Goal: Task Accomplishment & Management: Use online tool/utility

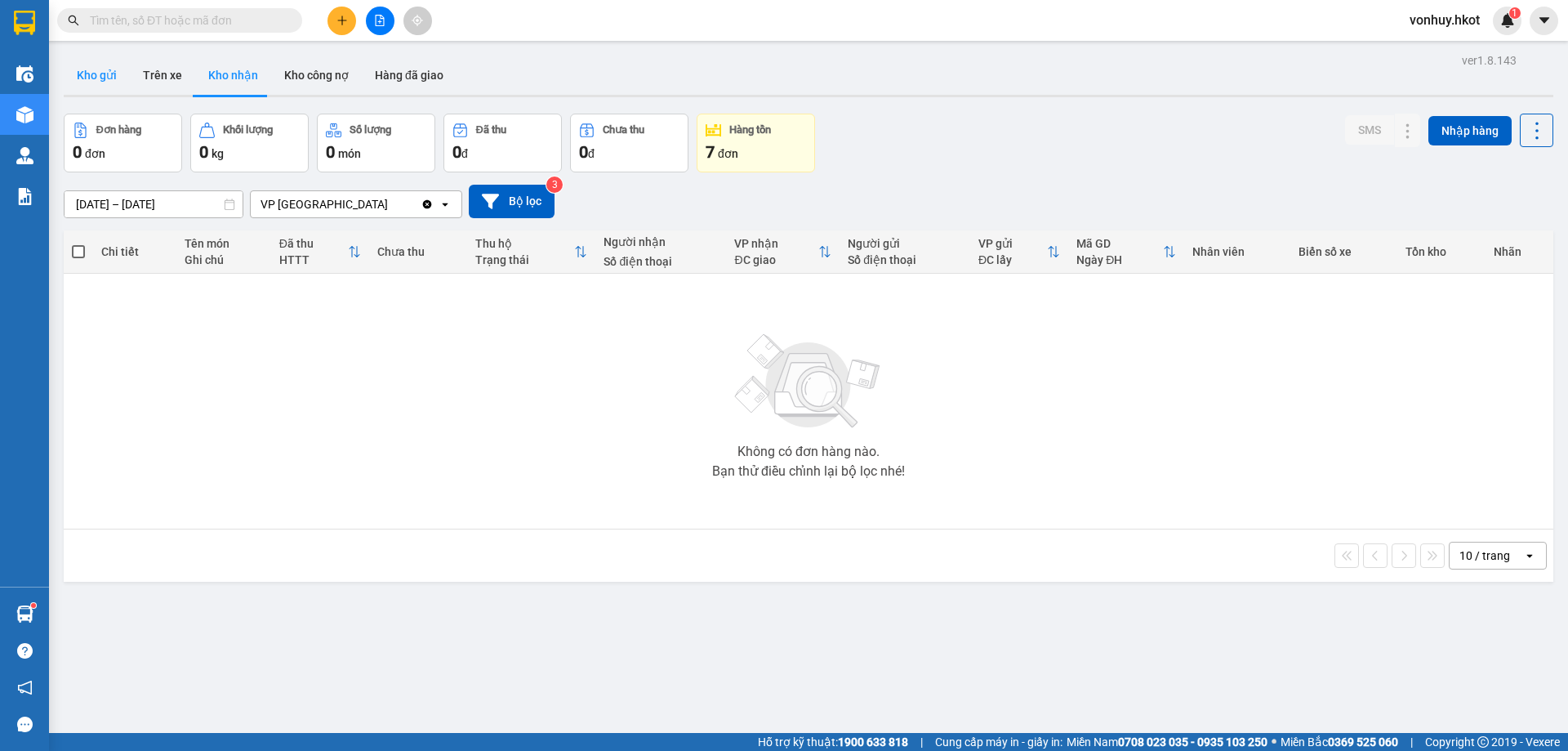
click at [99, 75] on button "Kho gửi" at bounding box center [96, 75] width 66 height 39
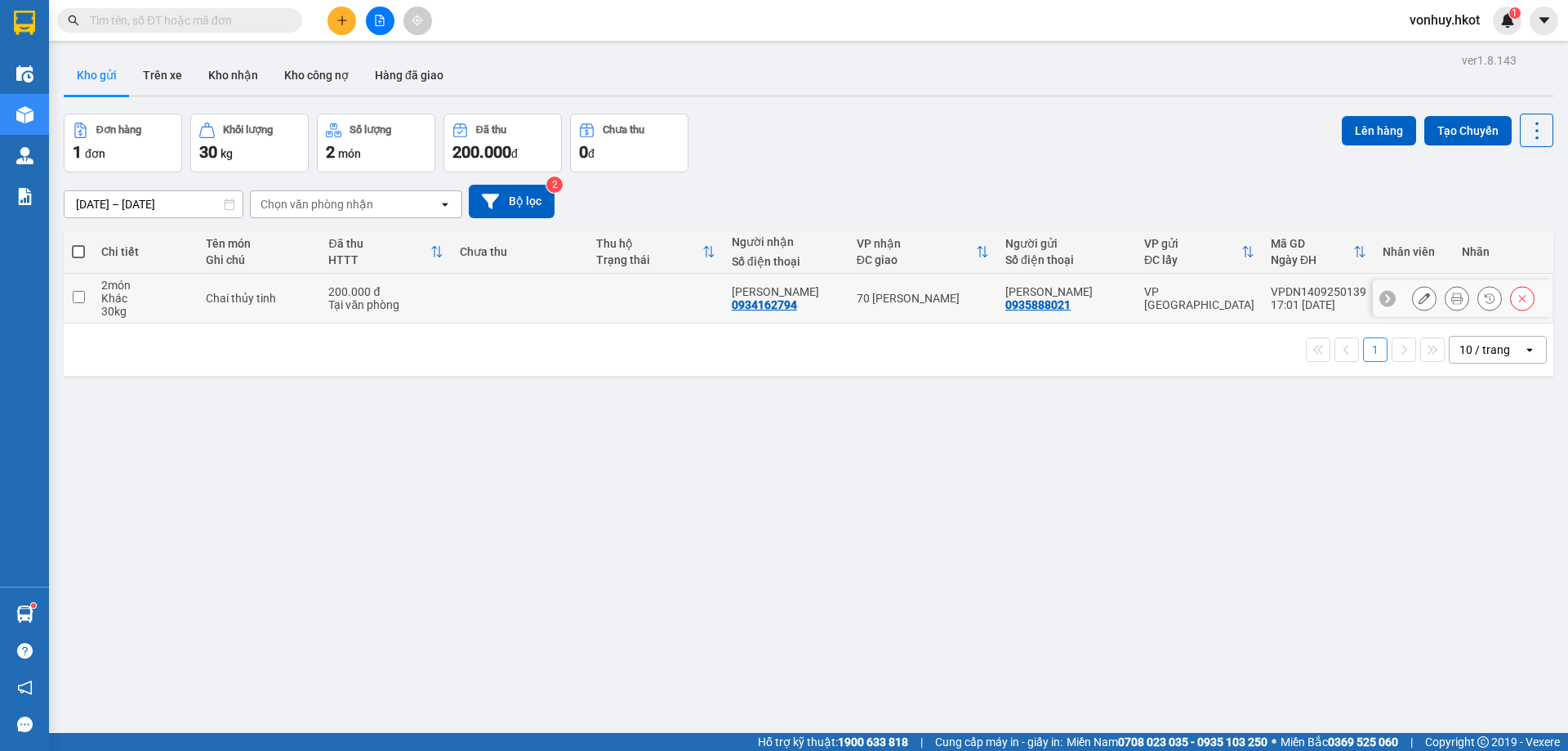
click at [1452, 296] on icon at bounding box center [1457, 298] width 11 height 11
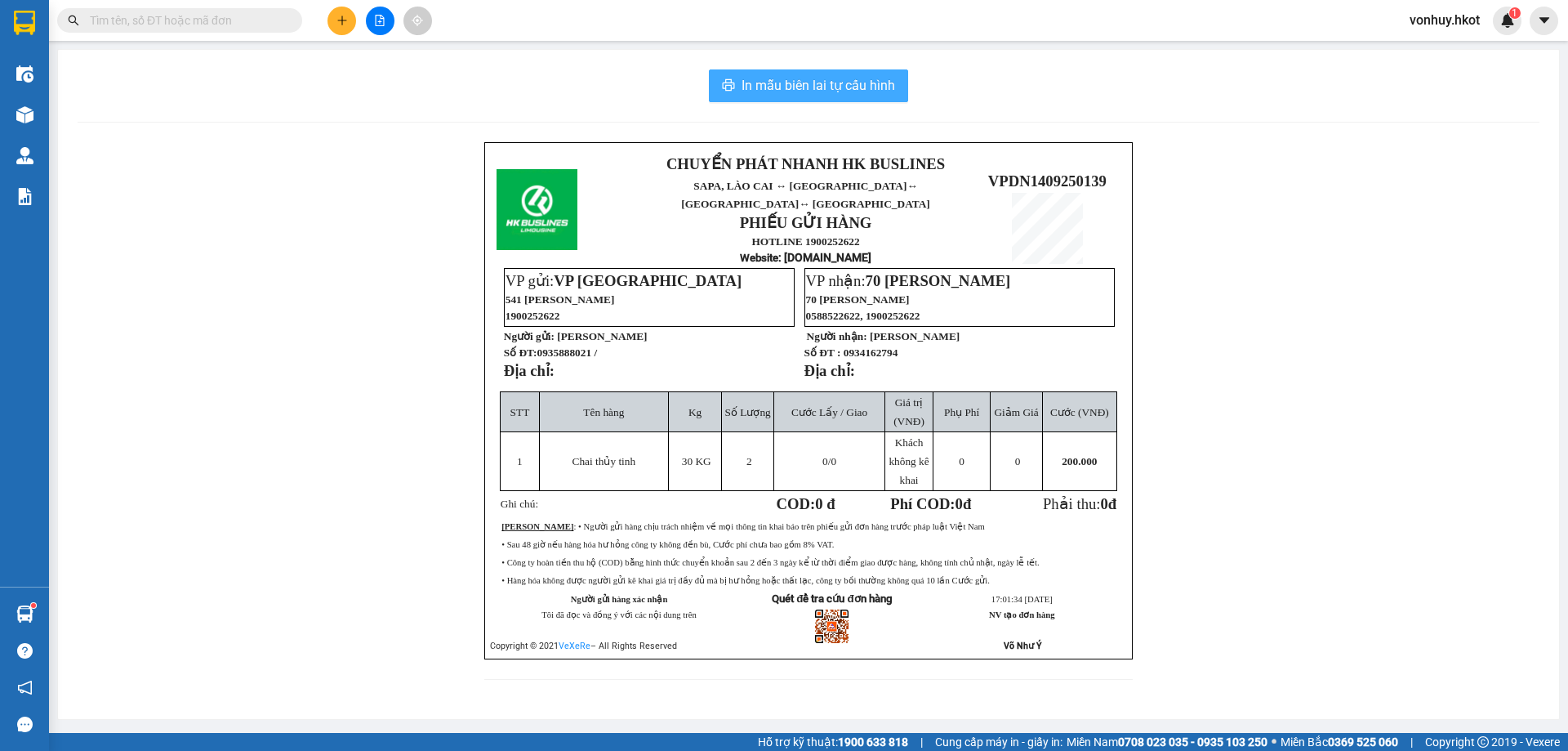
click at [822, 86] on span "In mẫu biên lai tự cấu hình" at bounding box center [818, 86] width 154 height 20
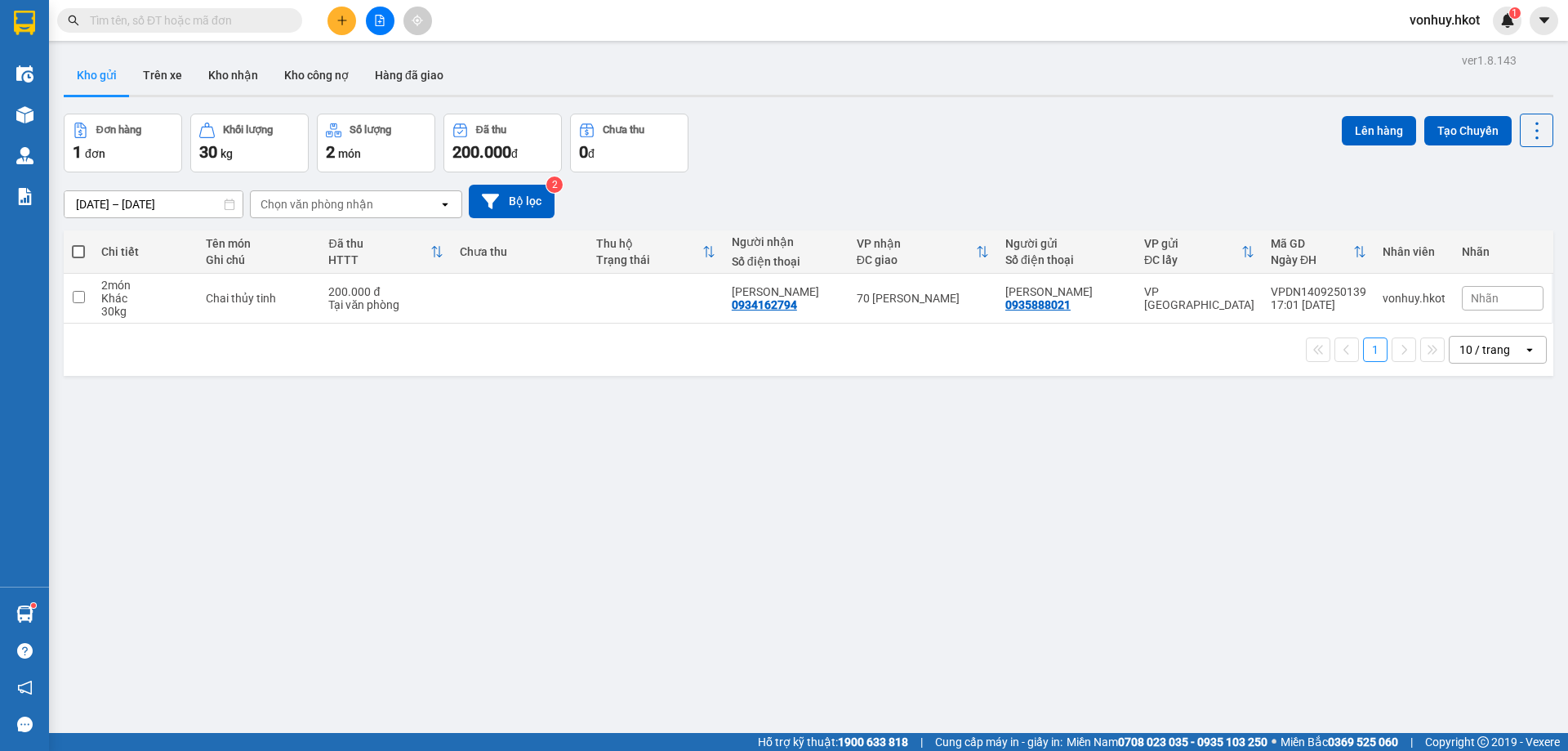
click at [811, 198] on div "[DATE] – [DATE] Press the down arrow key to interact with the calendar and sele…" at bounding box center [808, 201] width 1490 height 34
click at [78, 298] on input "checkbox" at bounding box center [78, 296] width 12 height 12
checkbox input "true"
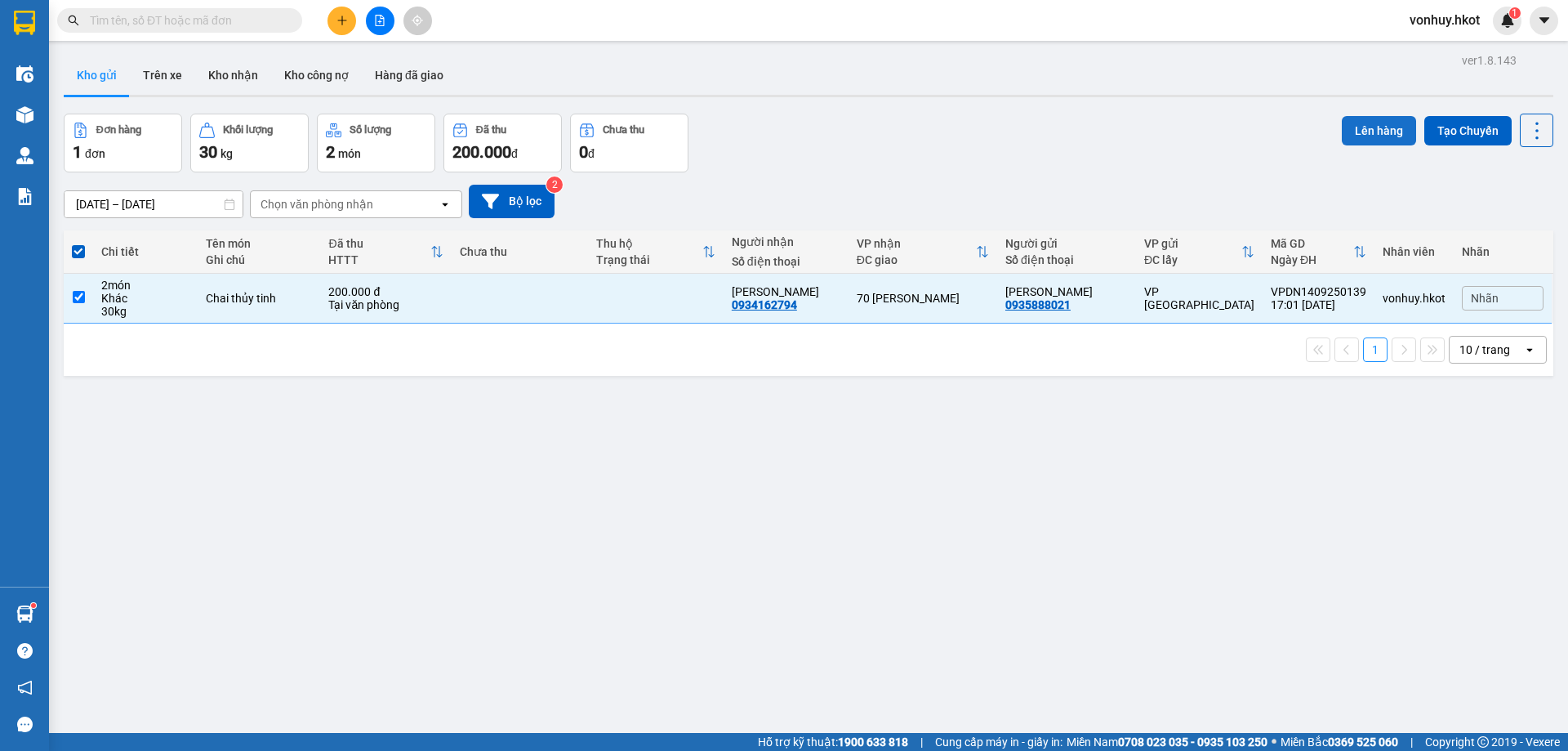
click at [1387, 124] on button "Lên hàng" at bounding box center [1379, 130] width 75 height 30
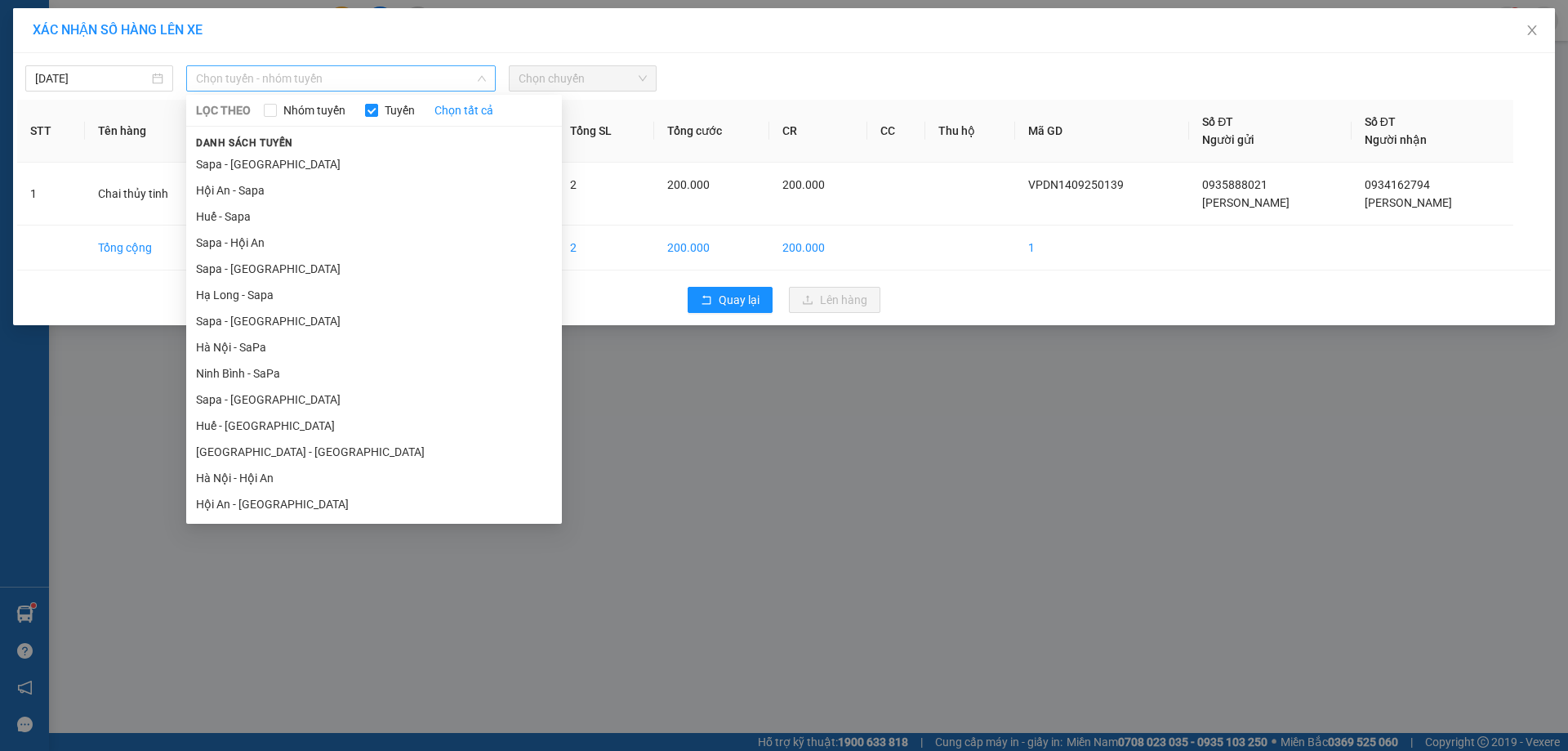
click at [456, 68] on span "Chọn tuyến - nhóm tuyến" at bounding box center [340, 78] width 290 height 24
click at [277, 509] on li "Hội An - [GEOGRAPHIC_DATA]" at bounding box center [374, 504] width 375 height 26
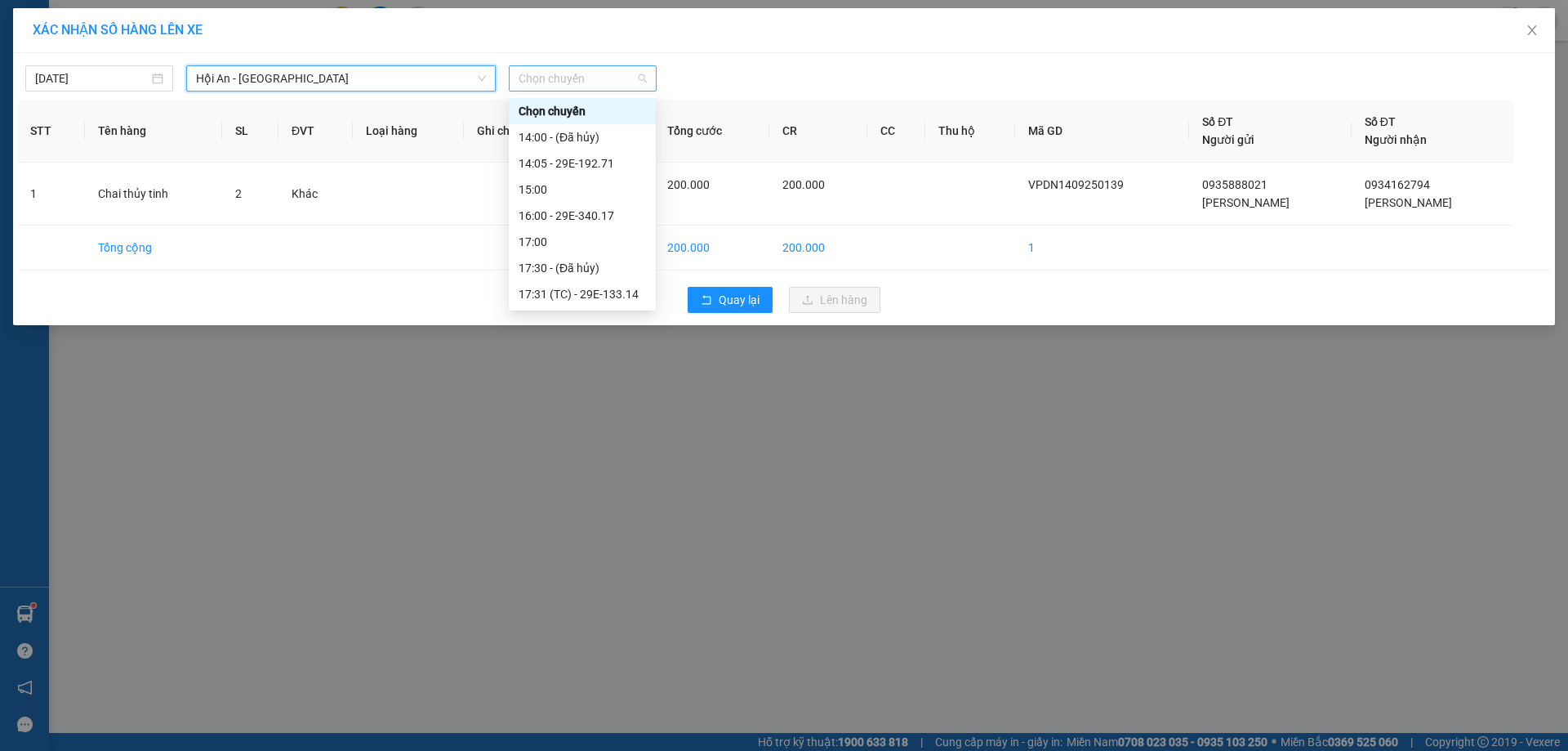
click at [599, 68] on span "Chọn chuyến" at bounding box center [583, 78] width 129 height 24
click at [585, 215] on div "16:00 - 29E-340.17" at bounding box center [582, 215] width 128 height 18
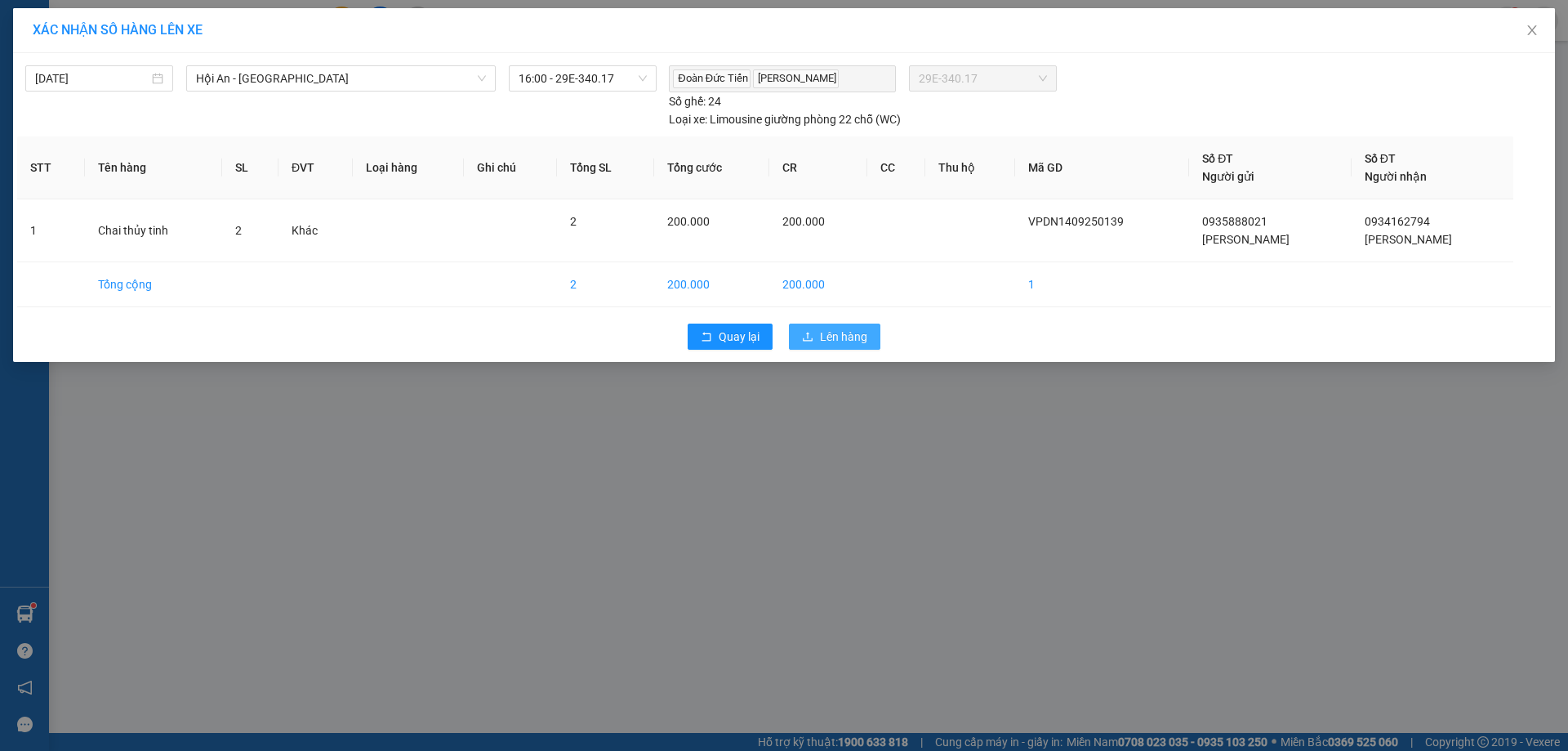
click at [840, 332] on span "Lên hàng" at bounding box center [843, 336] width 48 height 18
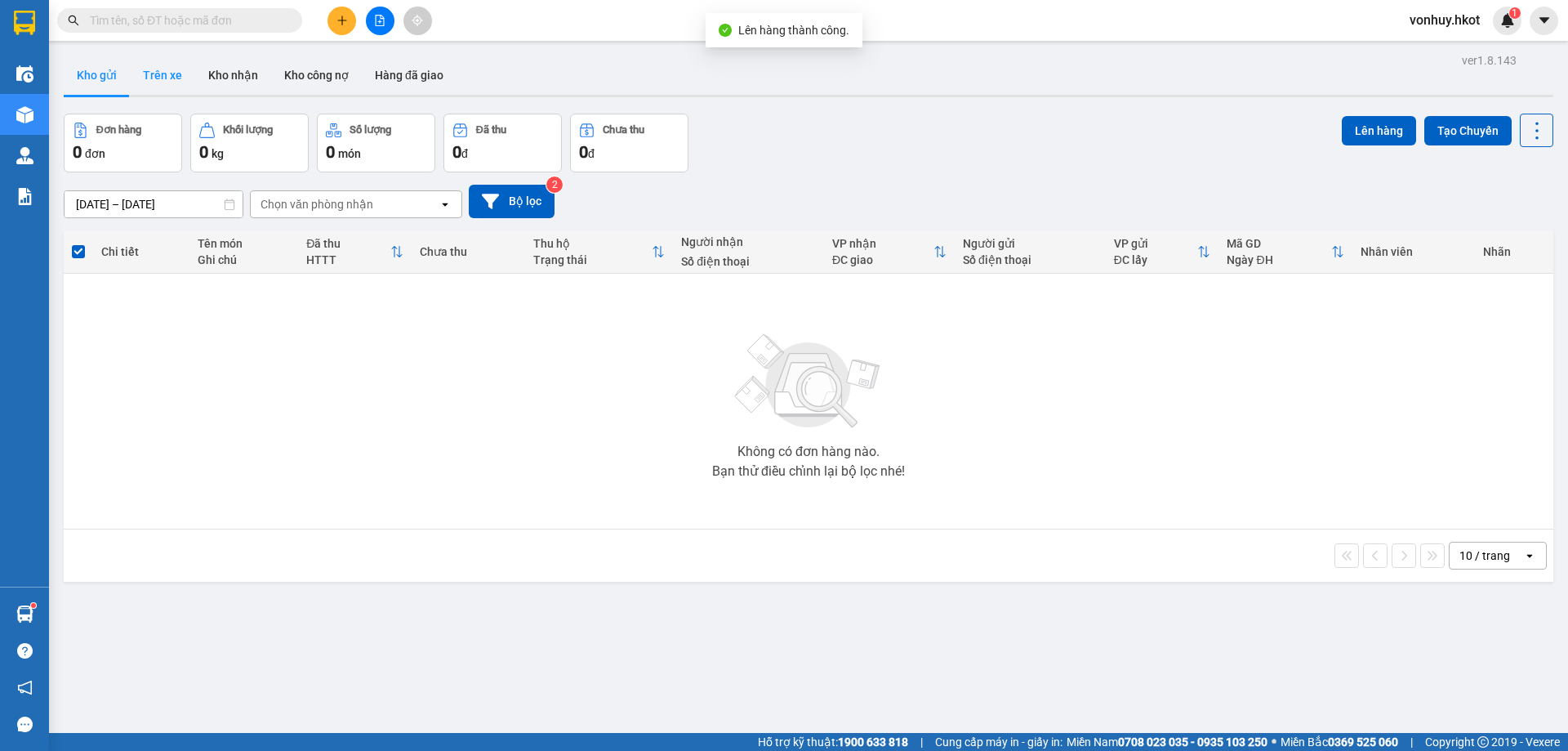
click at [169, 69] on button "Trên xe" at bounding box center [162, 75] width 65 height 39
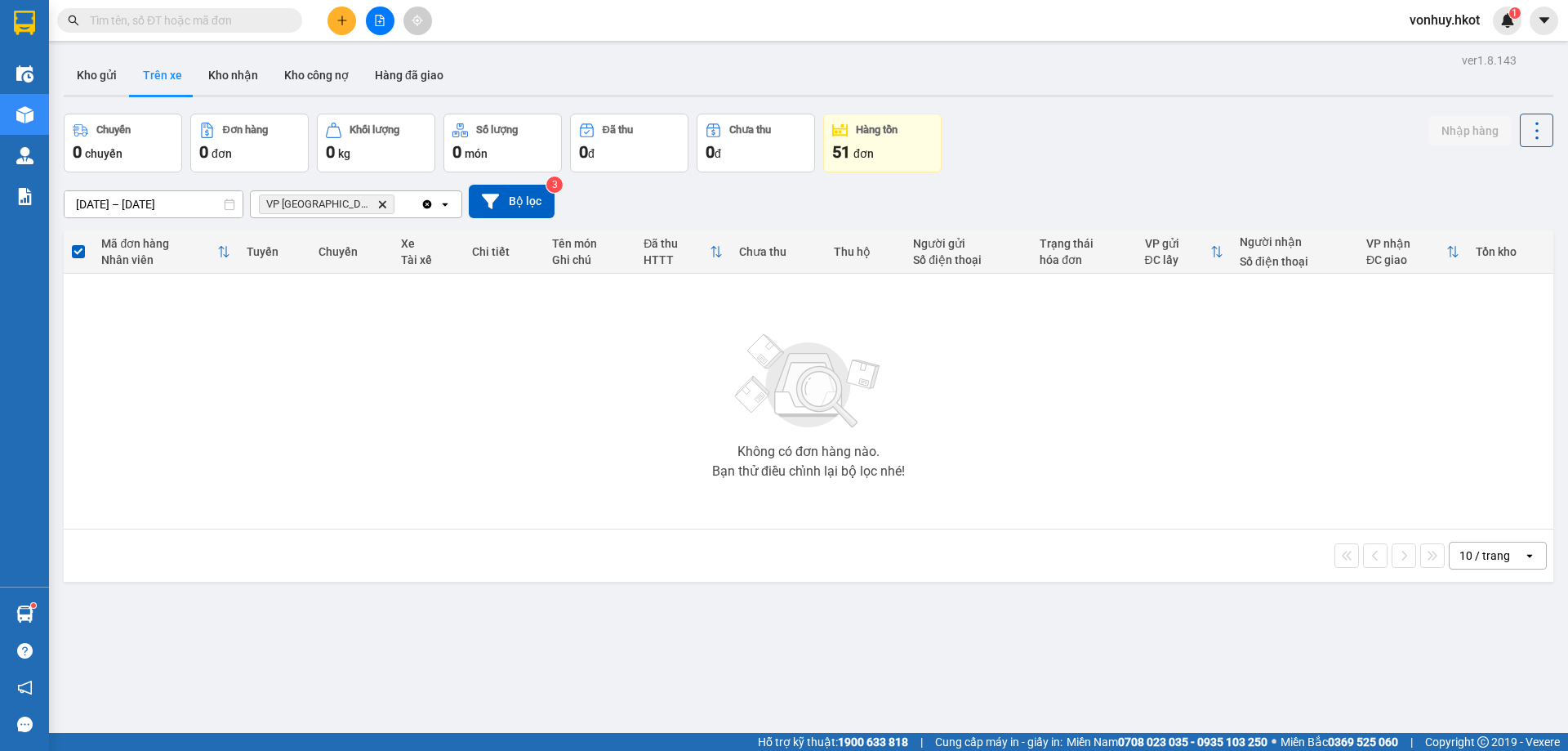
click at [157, 74] on button "Trên xe" at bounding box center [162, 75] width 65 height 39
click at [98, 78] on button "Kho gửi" at bounding box center [96, 75] width 66 height 39
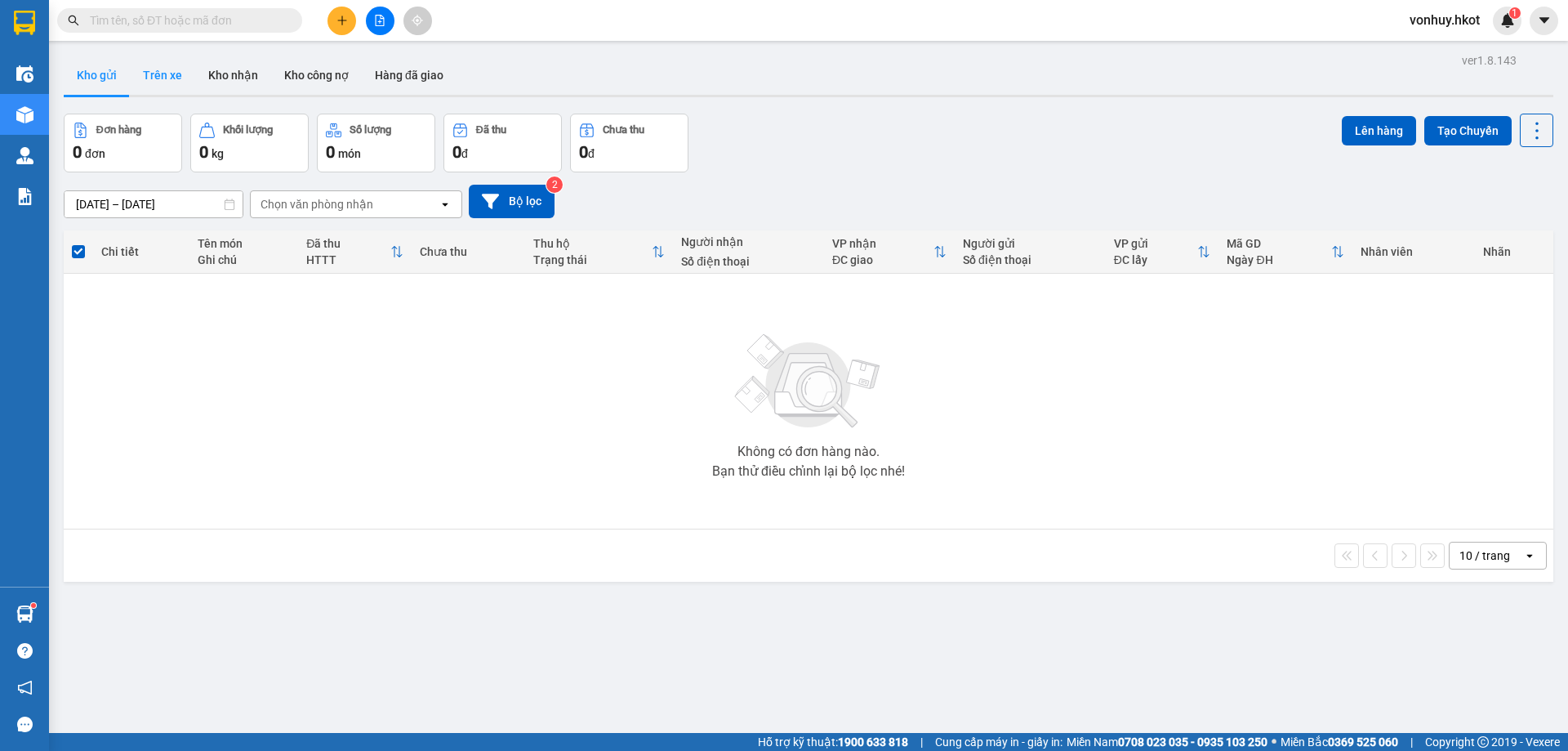
click at [156, 78] on button "Trên xe" at bounding box center [162, 75] width 65 height 39
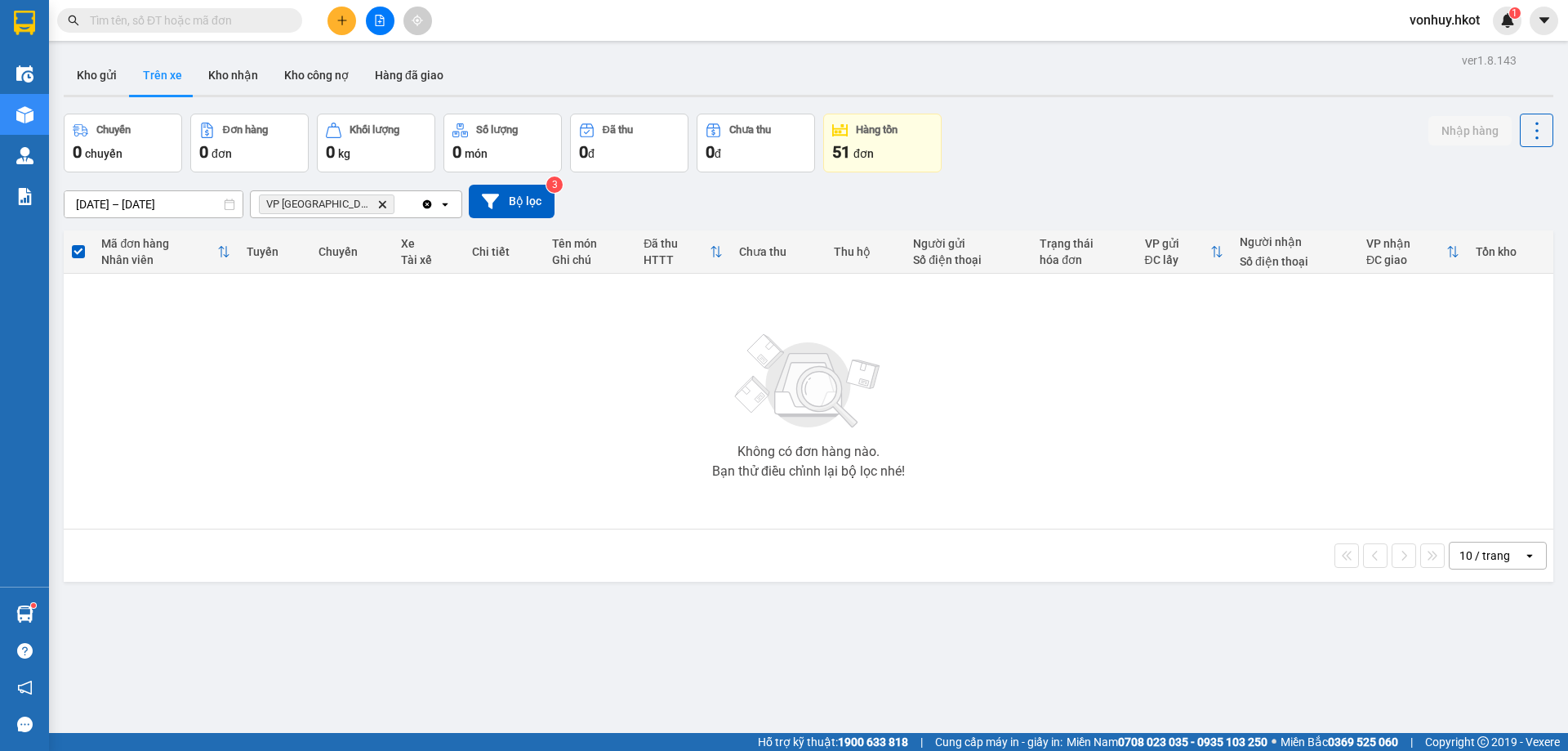
click at [199, 204] on input "[DATE] – [DATE]" at bounding box center [153, 204] width 178 height 26
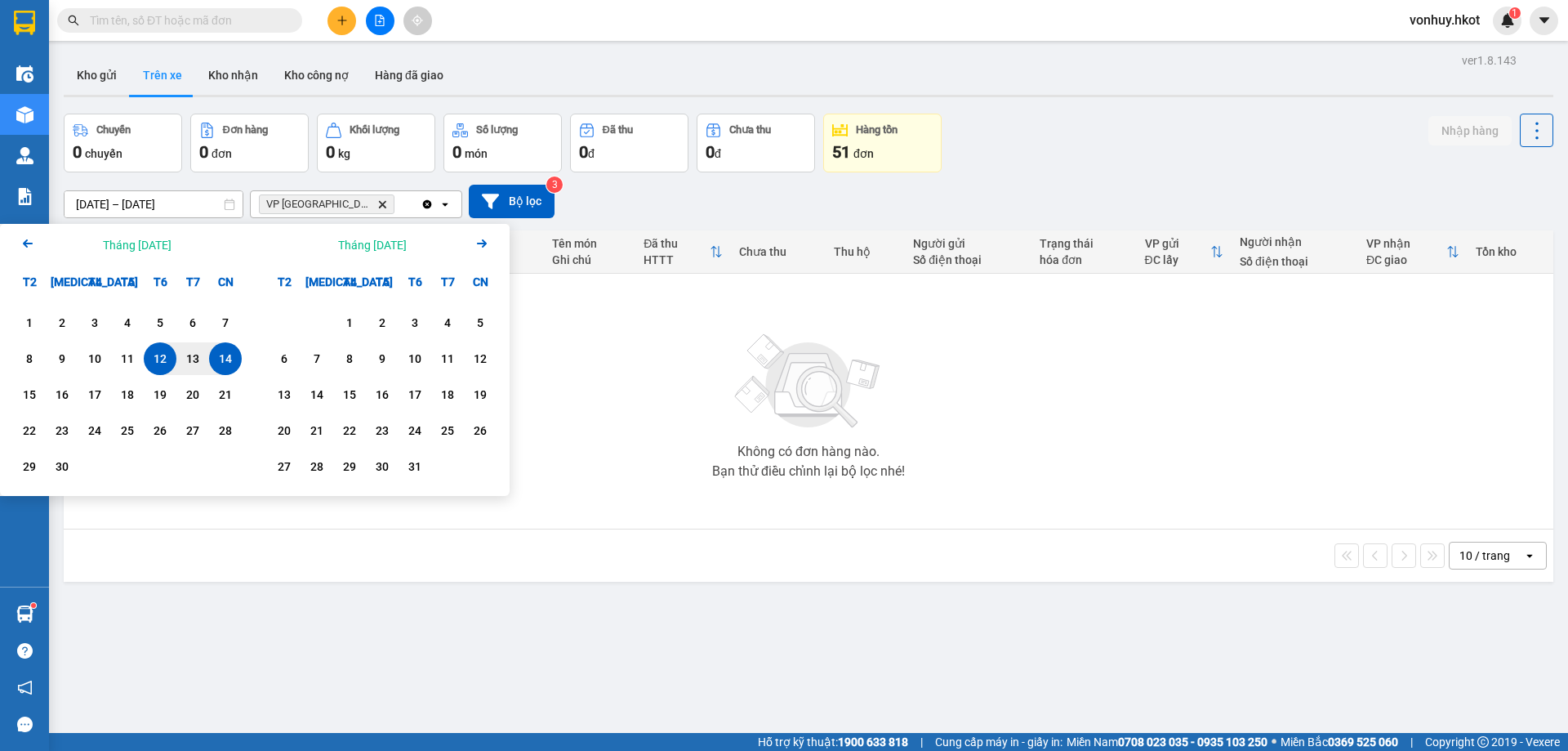
click at [162, 356] on div "12" at bounding box center [160, 358] width 23 height 20
click at [233, 354] on div "14" at bounding box center [225, 358] width 23 height 20
type input "[DATE] – [DATE]"
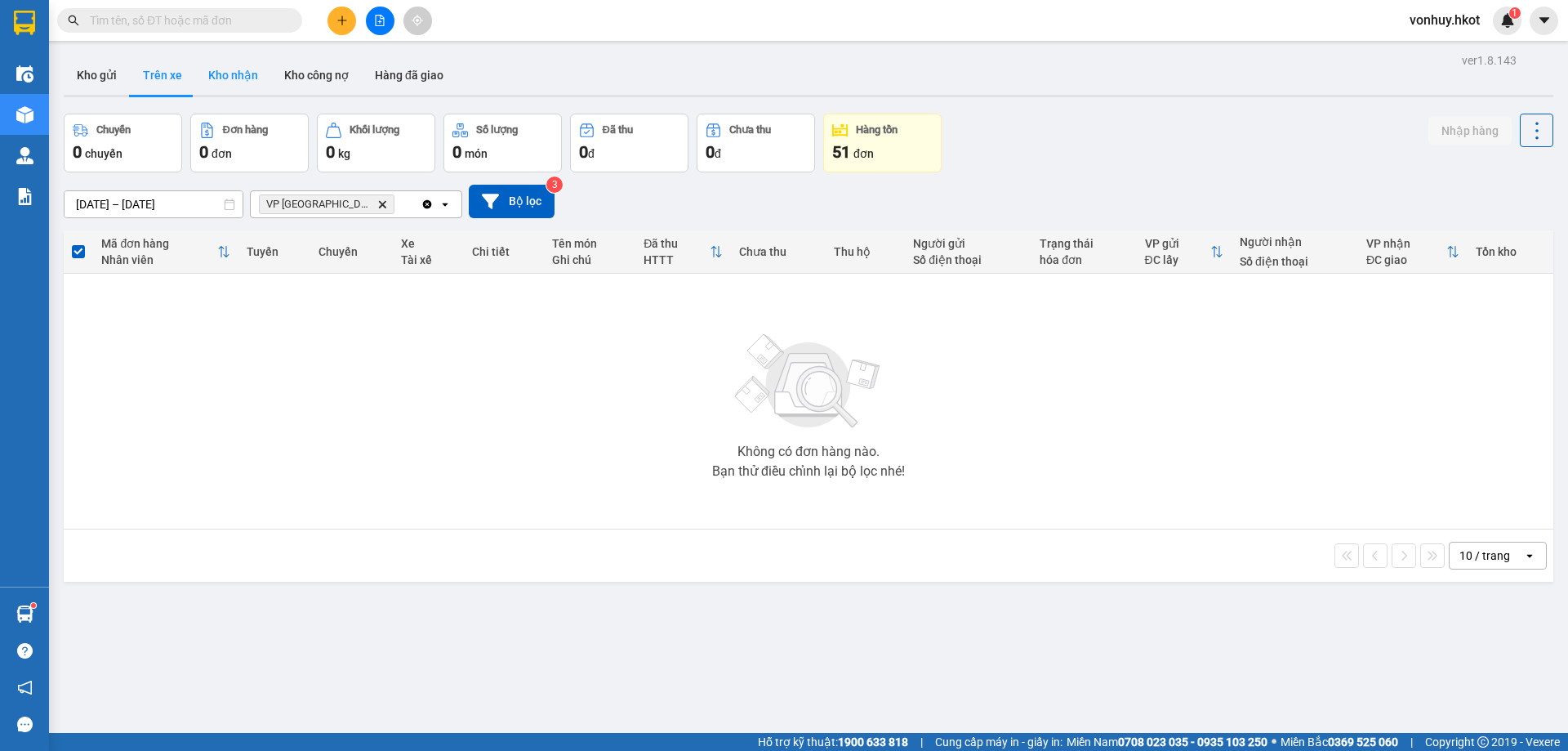
click at [239, 71] on button "Kho nhận" at bounding box center [234, 75] width 76 height 39
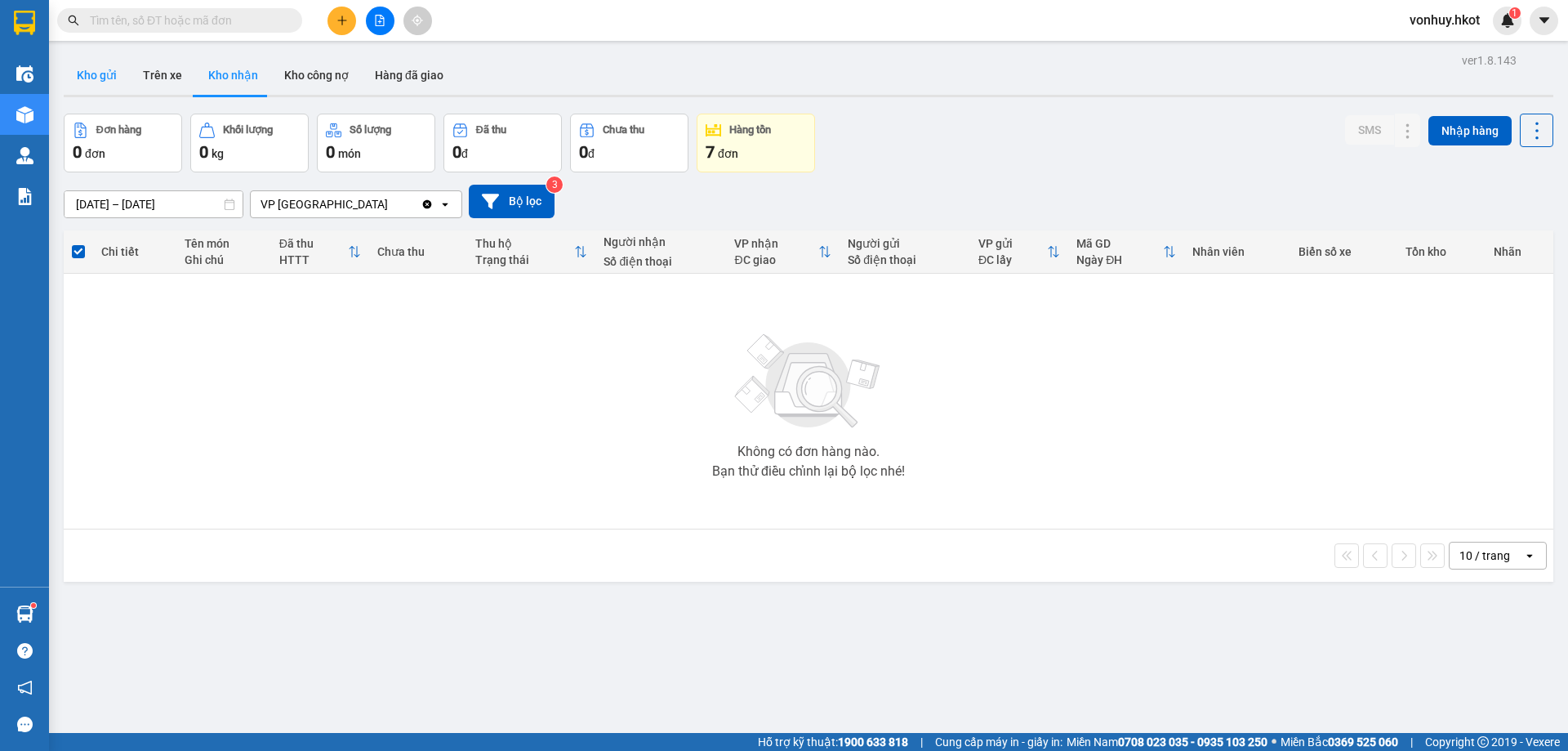
click at [103, 68] on button "Kho gửi" at bounding box center [96, 75] width 66 height 39
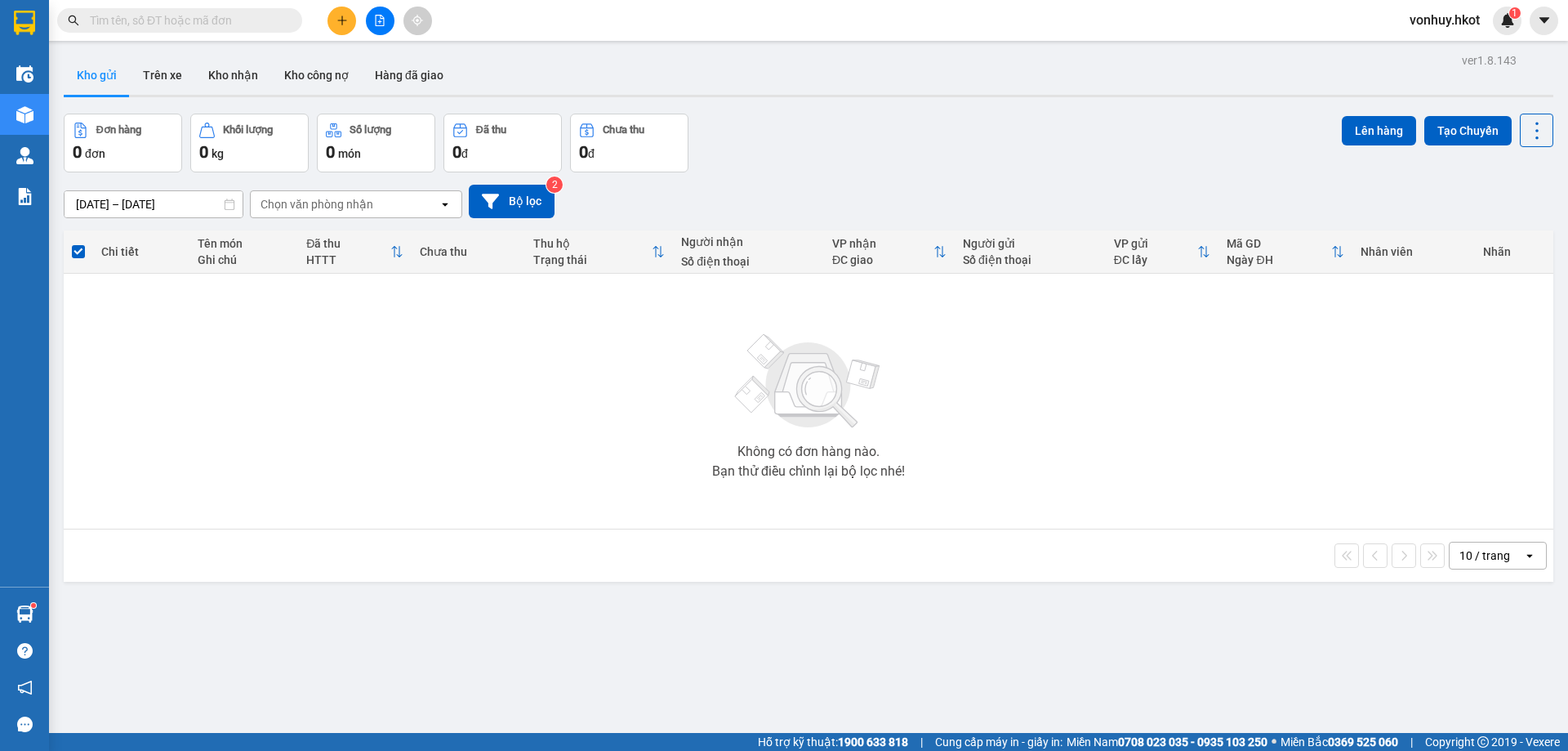
click at [225, 145] on div "0 kg" at bounding box center [250, 152] width 101 height 23
click at [166, 76] on button "Trên xe" at bounding box center [162, 75] width 65 height 39
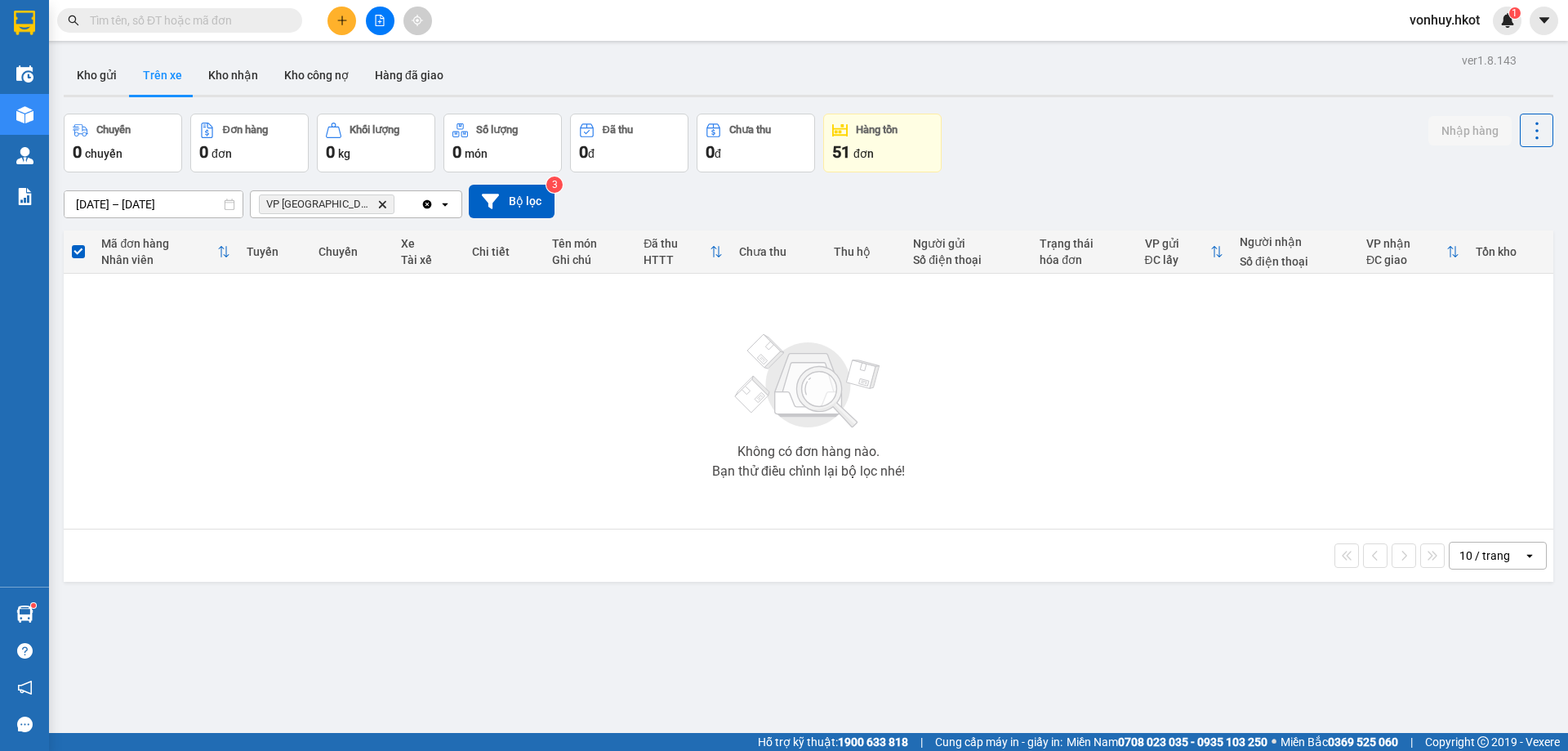
click at [379, 206] on icon "VP Đà Nẵng, close by backspace" at bounding box center [383, 204] width 7 height 7
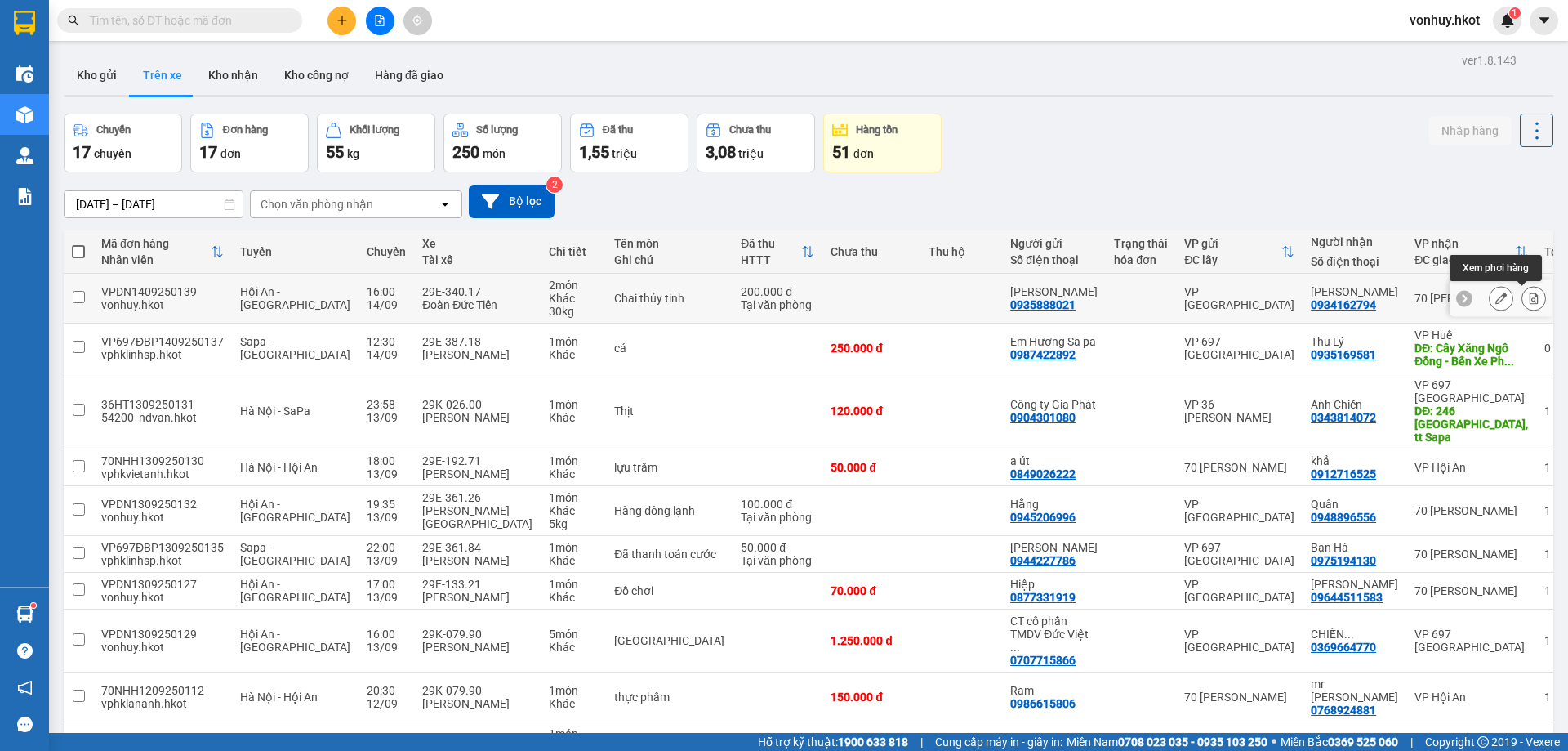
click at [1528, 301] on icon at bounding box center [1534, 298] width 11 height 11
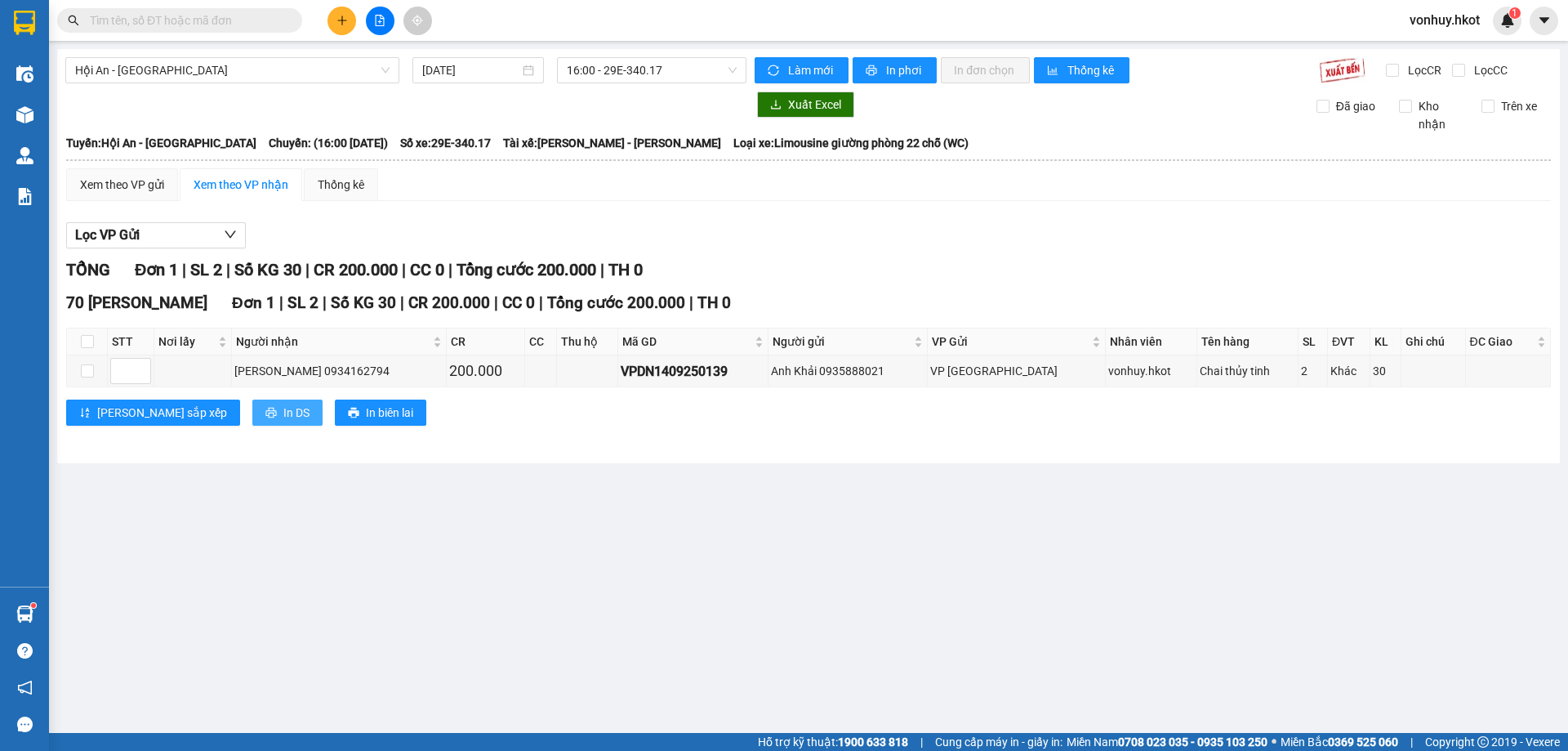
click at [283, 409] on span "In DS" at bounding box center [296, 412] width 26 height 18
